Goal: Task Accomplishment & Management: Manage account settings

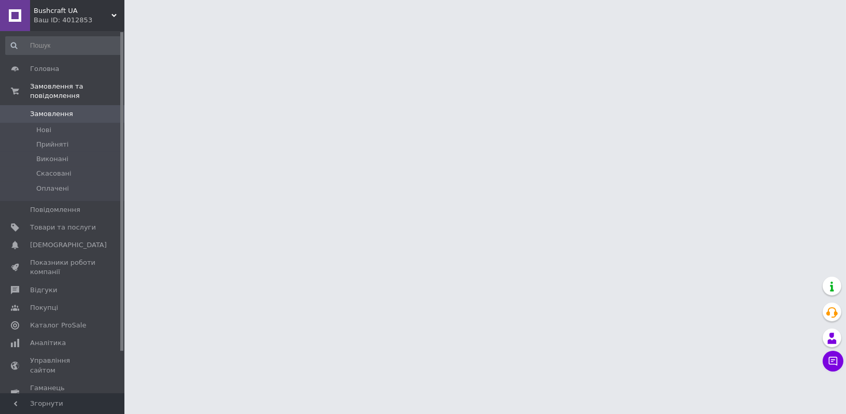
click at [59, 223] on span "Товари та послуги" at bounding box center [63, 227] width 66 height 9
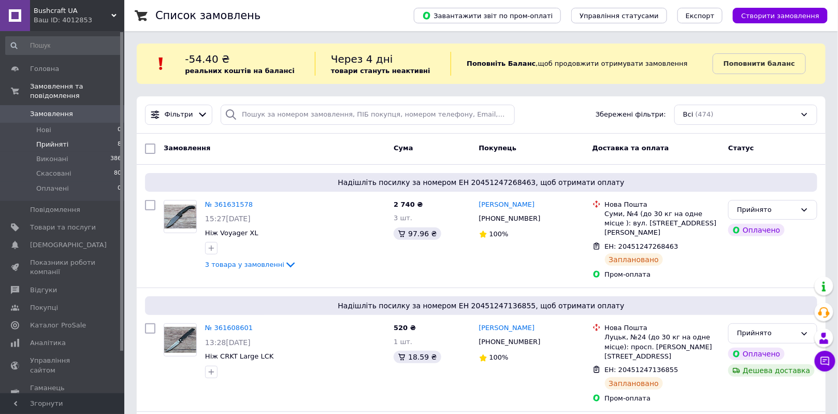
click at [62, 140] on span "Прийняті" at bounding box center [52, 144] width 32 height 9
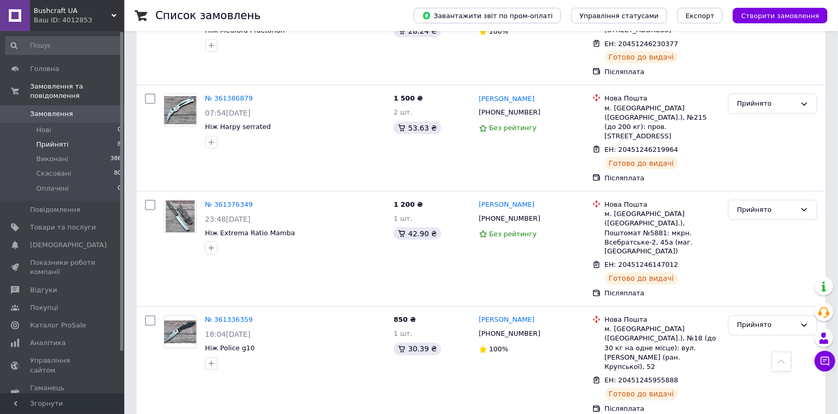
scroll to position [588, 0]
